Goal: Task Accomplishment & Management: Manage account settings

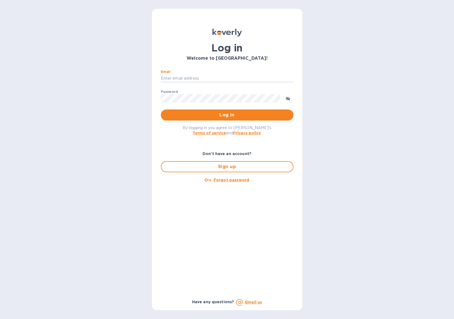
type input "[EMAIL_ADDRESS][DOMAIN_NAME]"
click at [216, 114] on span "Log in" at bounding box center [227, 115] width 124 height 7
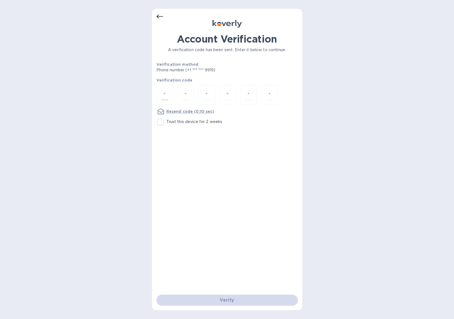
click at [166, 92] on input "number" at bounding box center [164, 95] width 7 height 10
type input "1"
type input "2"
type input "8"
type input "6"
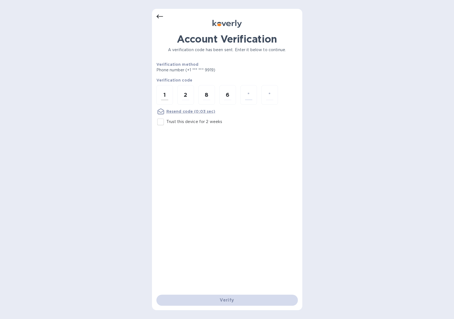
type input "9"
type input "8"
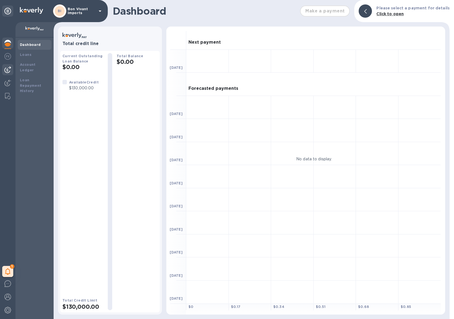
click at [7, 69] on img at bounding box center [7, 69] width 7 height 7
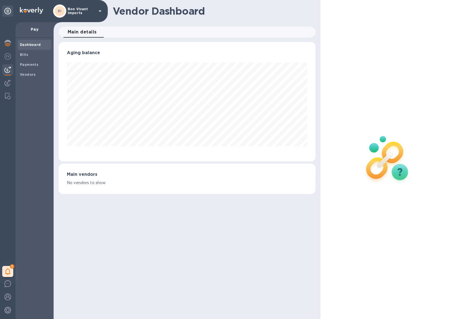
scroll to position [119, 257]
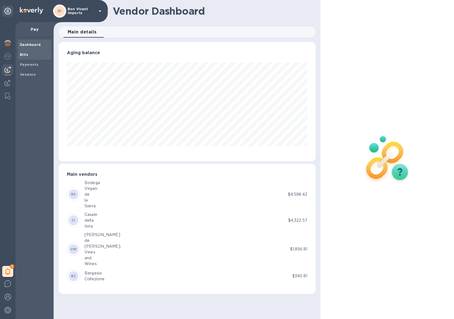
click at [26, 55] on b "Bills" at bounding box center [24, 55] width 8 height 4
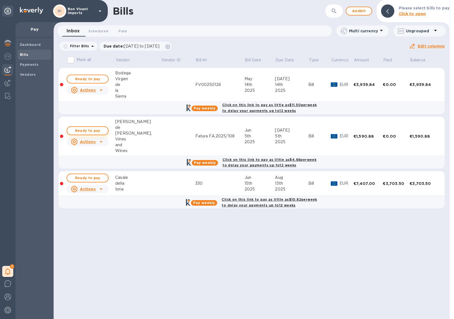
click at [84, 130] on span "Ready to pay" at bounding box center [88, 131] width 32 height 7
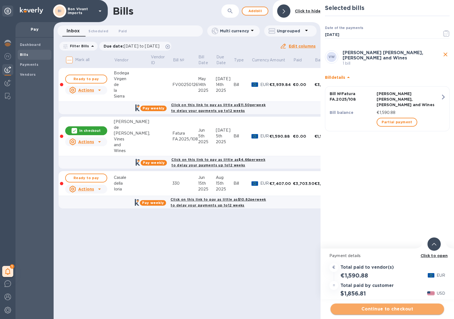
click at [365, 311] on span "Continue to checkout" at bounding box center [387, 309] width 105 height 7
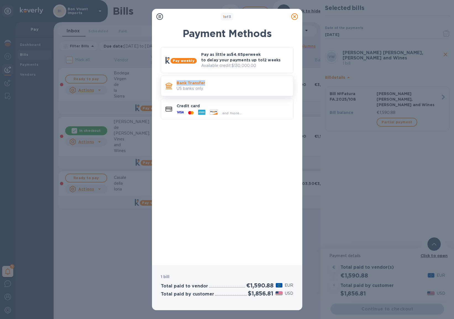
click at [218, 80] on div "Bank Transfer US banks only." at bounding box center [233, 86] width 117 height 16
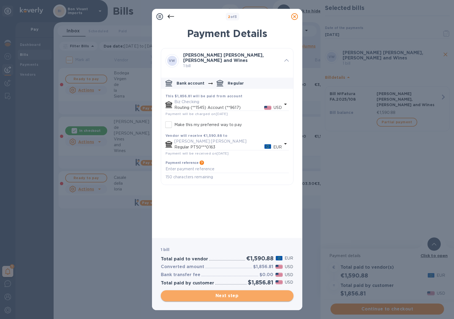
click at [248, 296] on span "Next step" at bounding box center [227, 296] width 124 height 7
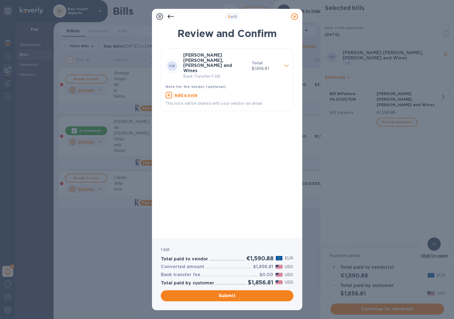
click at [191, 93] on u "Add a note" at bounding box center [187, 95] width 24 height 4
click at [191, 93] on textarea at bounding box center [223, 95] width 115 height 4
type textarea "Fatura FA.2025/108"
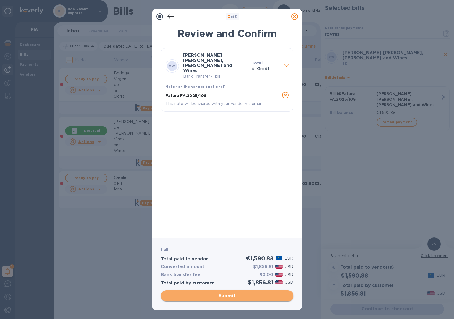
click at [266, 297] on span "Submit" at bounding box center [227, 296] width 124 height 7
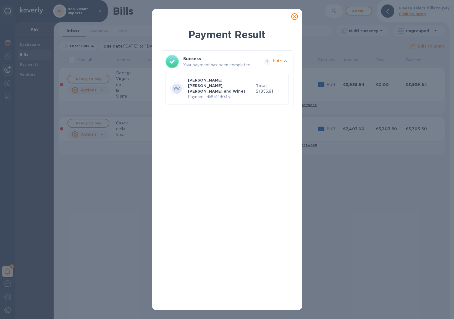
click at [295, 16] on icon at bounding box center [295, 16] width 7 height 7
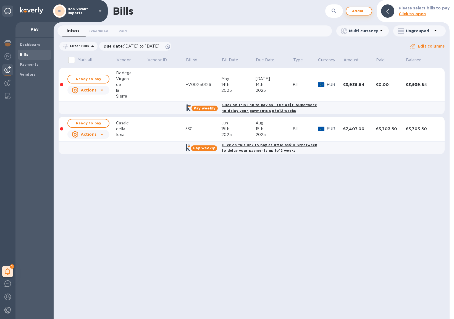
click at [363, 11] on span "Add bill" at bounding box center [359, 11] width 17 height 7
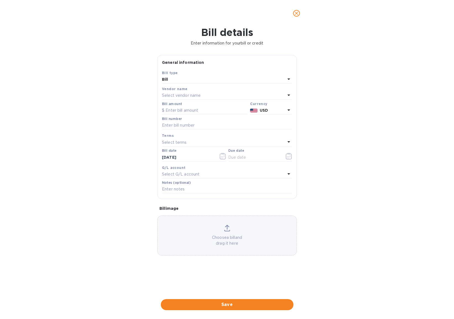
click at [228, 96] on div "Select vendor name" at bounding box center [224, 96] width 124 height 8
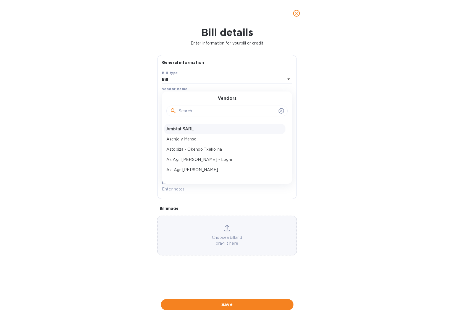
scroll to position [45, 0]
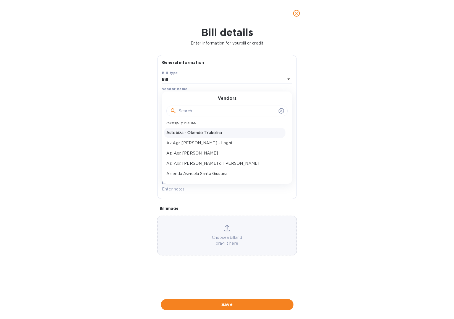
click at [195, 132] on p "Astobiza - Okendo Txakolina" at bounding box center [224, 133] width 117 height 6
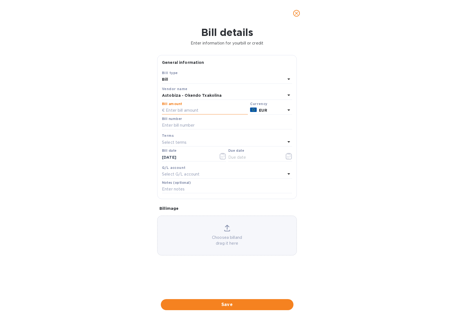
click at [191, 110] on input "text" at bounding box center [205, 110] width 86 height 8
type input "2,212.50"
click at [192, 125] on input "text" at bounding box center [227, 125] width 130 height 8
drag, startPoint x: 186, startPoint y: 126, endPoint x: 157, endPoint y: 124, distance: 29.6
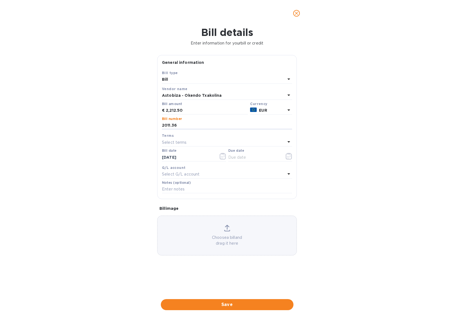
click at [158, 124] on div "Save Bill type Bill Vendor name Astobiza - Okendo Txakolina Bill amount € 2,212…" at bounding box center [227, 134] width 139 height 129
type input "02250015"
click at [344, 228] on div "Bill details Enter information for your bill or credit General information Save…" at bounding box center [227, 173] width 454 height 293
click at [221, 157] on icon "button" at bounding box center [223, 156] width 6 height 7
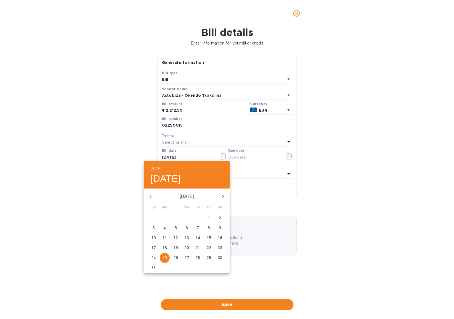
click at [121, 213] on div at bounding box center [227, 159] width 454 height 319
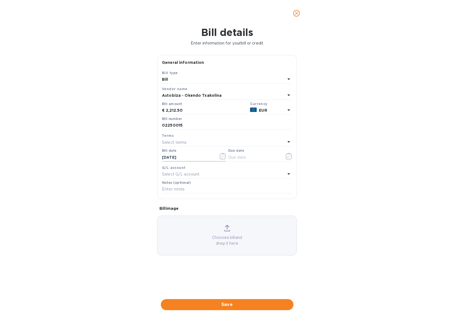
click at [179, 158] on input "[DATE]" at bounding box center [188, 157] width 52 height 8
click at [222, 156] on icon "button" at bounding box center [223, 156] width 6 height 7
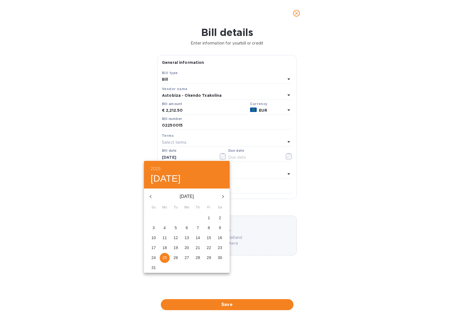
click at [150, 195] on icon "button" at bounding box center [150, 196] width 7 height 7
click at [151, 194] on icon "button" at bounding box center [150, 196] width 7 height 7
click at [208, 228] on p "9" at bounding box center [209, 228] width 2 height 6
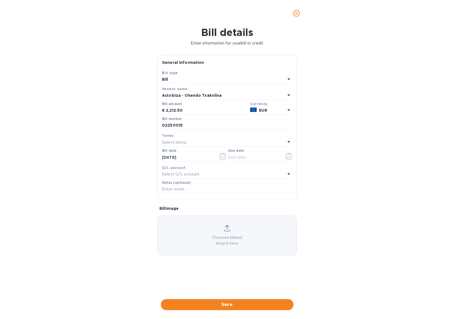
type input "[DATE]"
click at [288, 158] on icon "button" at bounding box center [289, 156] width 6 height 7
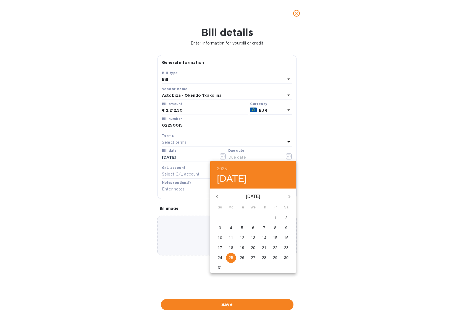
click at [217, 197] on icon "button" at bounding box center [217, 196] width 2 height 3
click at [254, 228] on p "9" at bounding box center [253, 228] width 2 height 6
type input "[DATE]"
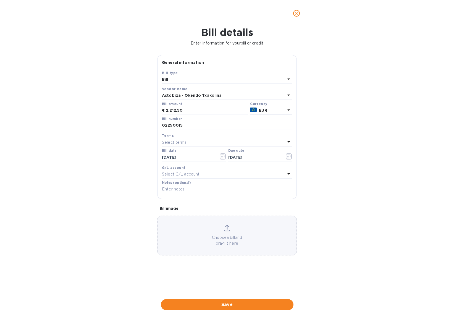
click at [231, 235] on p "Choose a bill and drag it here" at bounding box center [227, 241] width 139 height 12
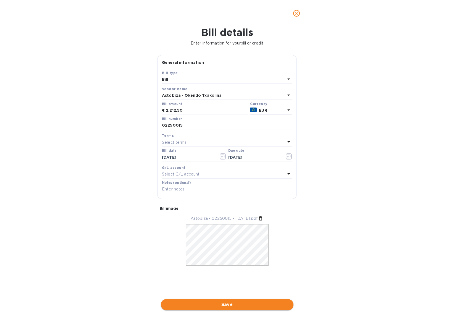
click at [268, 301] on span "Save" at bounding box center [227, 304] width 124 height 7
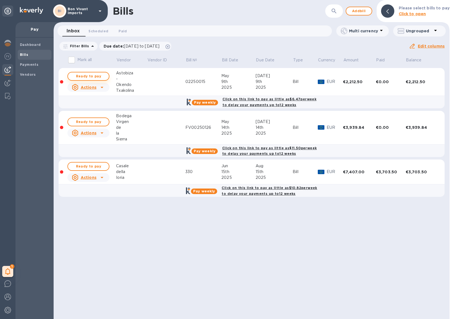
click at [99, 77] on span "Ready to pay" at bounding box center [88, 76] width 32 height 7
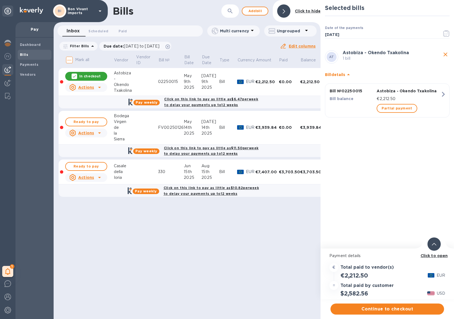
click at [445, 53] on icon "close" at bounding box center [446, 55] width 4 height 4
